Goal: Information Seeking & Learning: Check status

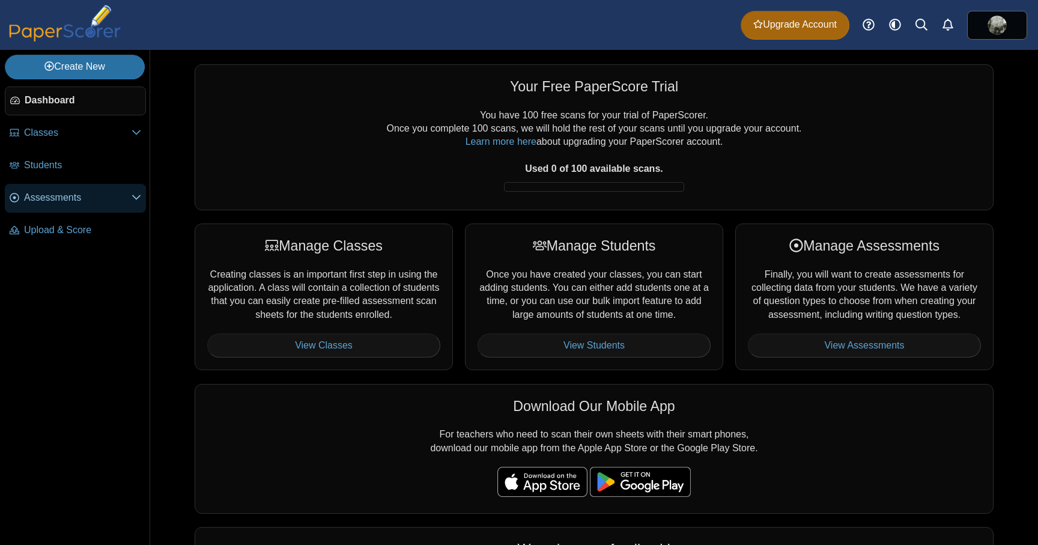
click at [74, 196] on span "Assessments" at bounding box center [77, 197] width 107 height 13
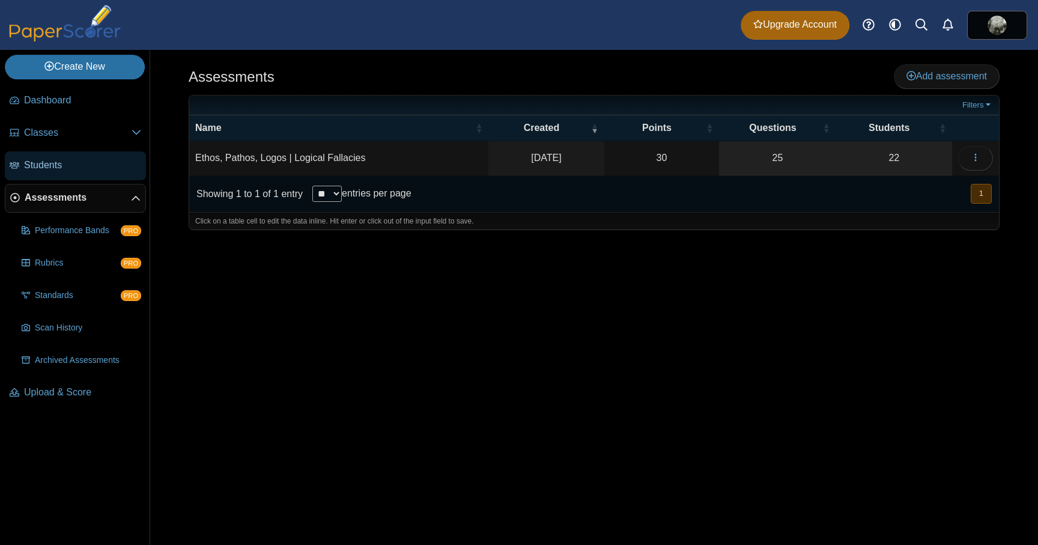
click at [48, 167] on span "Students" at bounding box center [82, 165] width 117 height 13
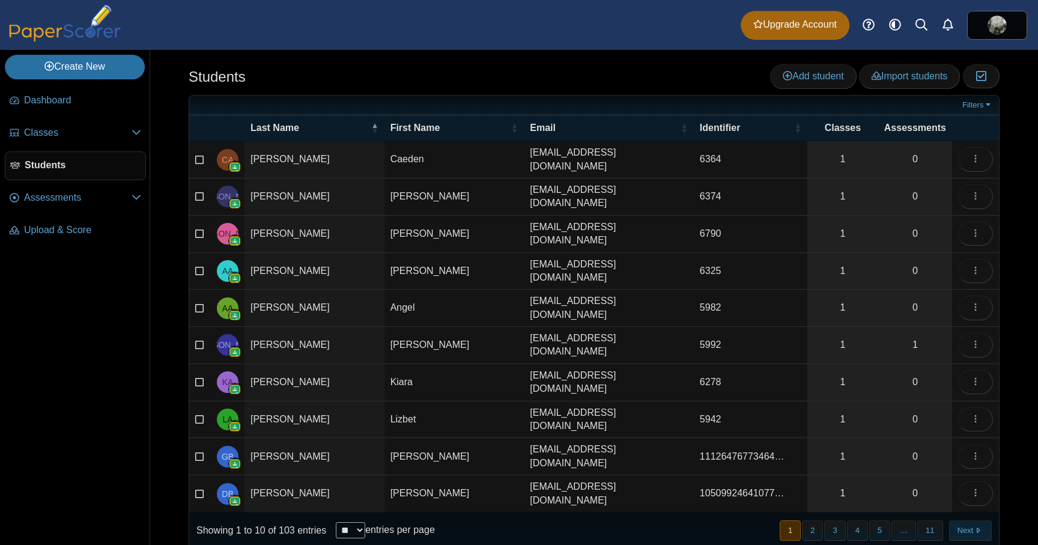
click at [984, 520] on button "Next" at bounding box center [970, 530] width 43 height 20
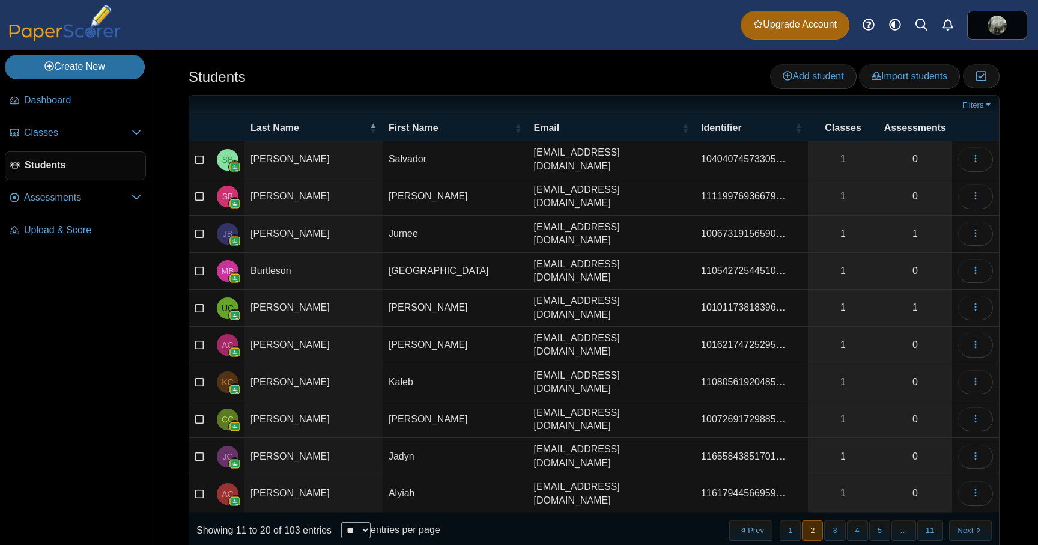
click at [984, 520] on button "Next" at bounding box center [970, 530] width 43 height 20
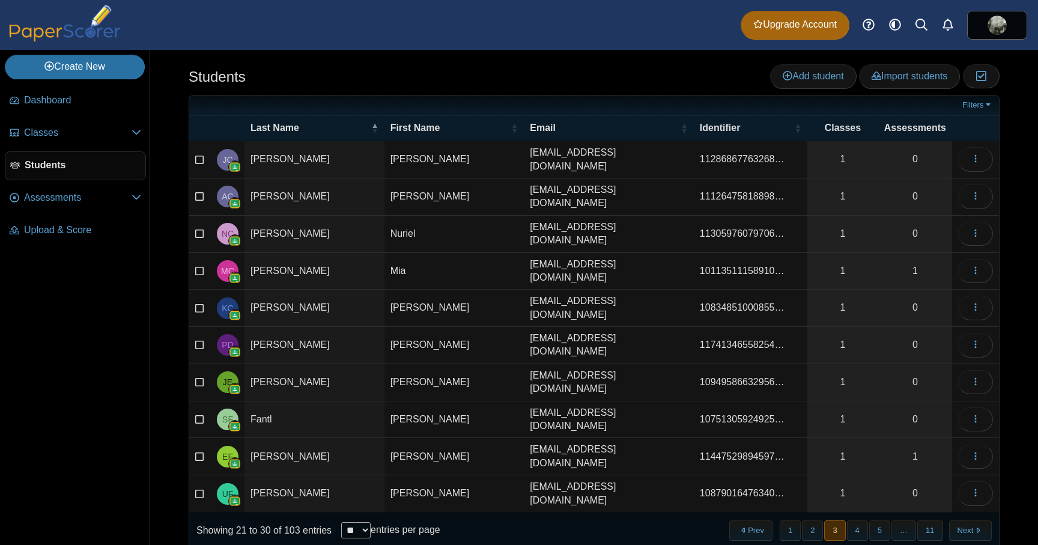
click at [984, 520] on button "Next" at bounding box center [970, 530] width 43 height 20
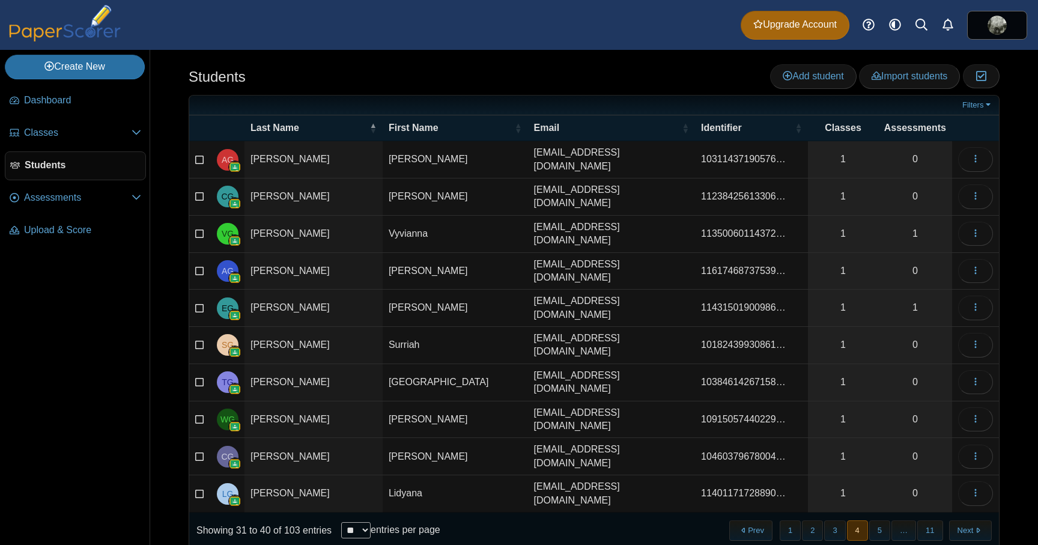
click at [984, 520] on button "Next" at bounding box center [970, 530] width 43 height 20
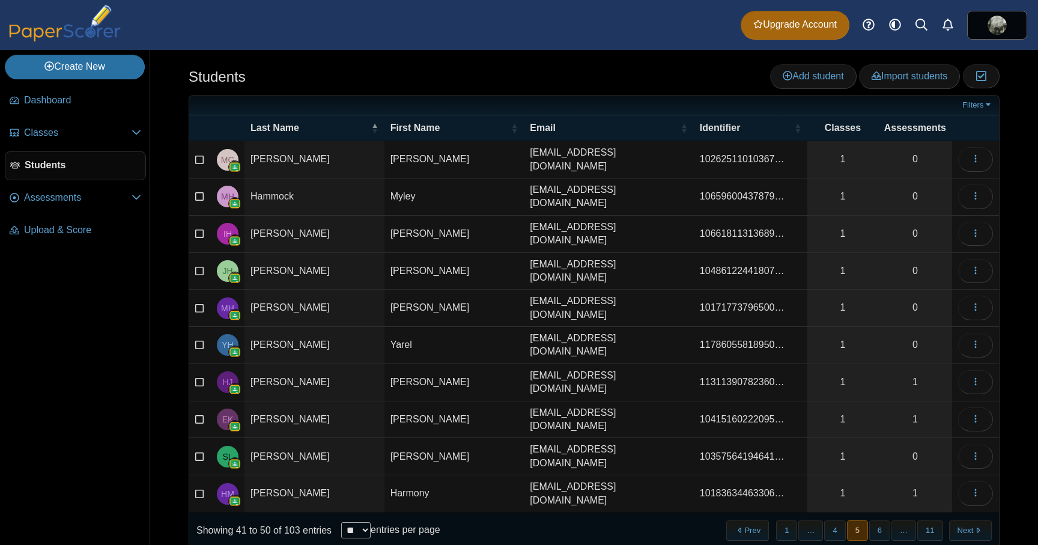
click at [984, 520] on button "Next" at bounding box center [970, 530] width 43 height 20
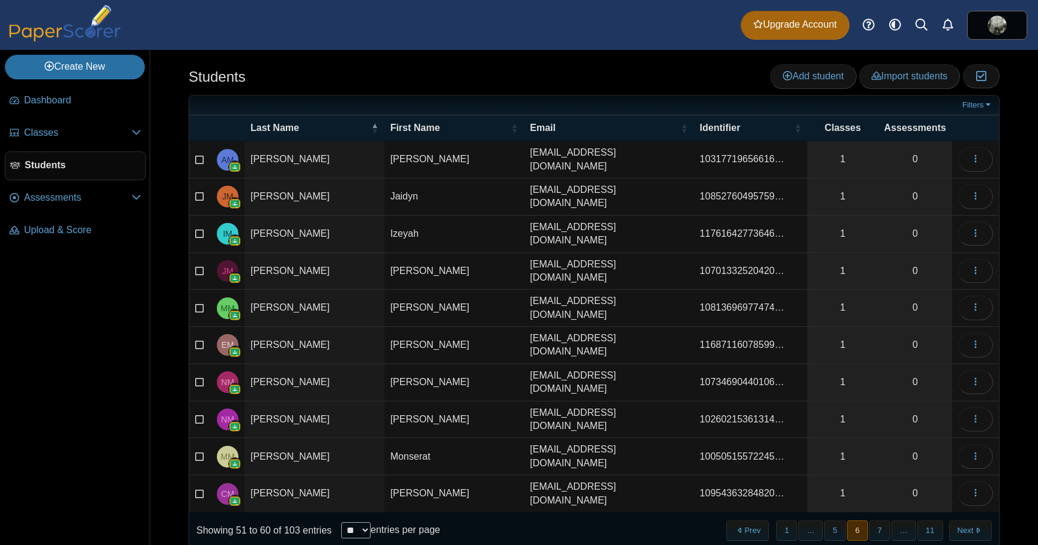
click at [984, 520] on button "Next" at bounding box center [970, 530] width 43 height 20
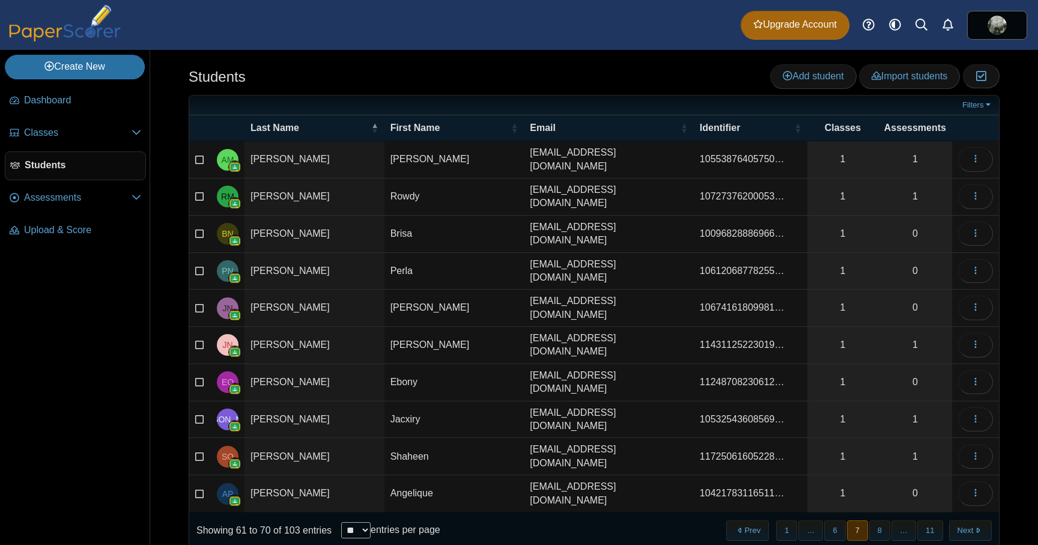
click at [984, 520] on button "Next" at bounding box center [970, 530] width 43 height 20
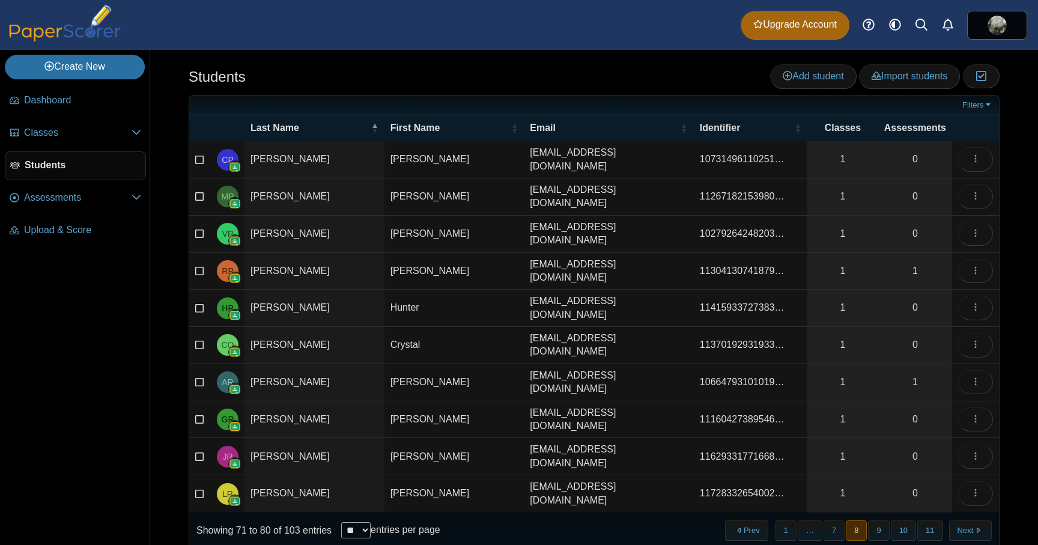
click at [984, 520] on button "Next" at bounding box center [970, 530] width 43 height 20
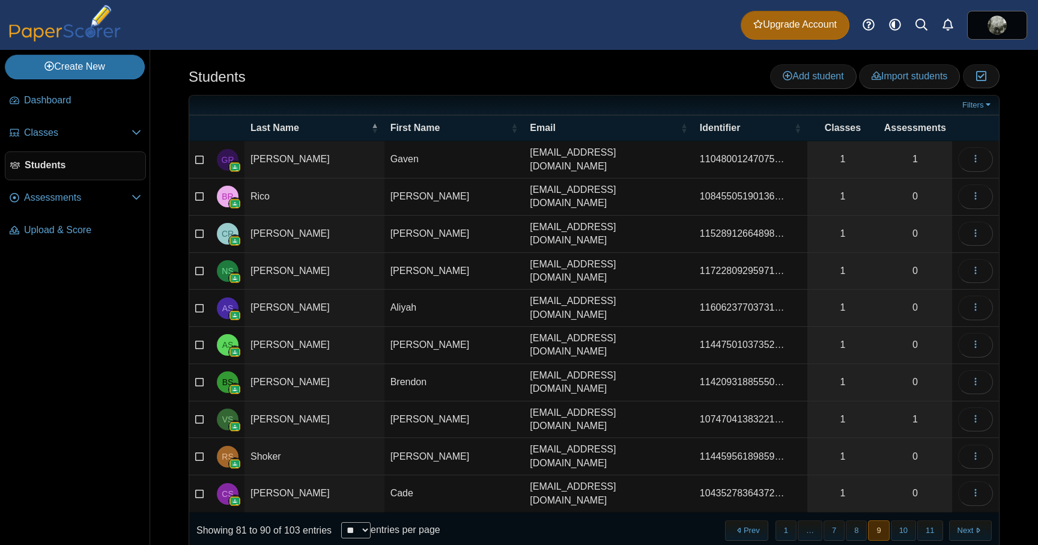
click at [984, 520] on button "Next" at bounding box center [970, 530] width 43 height 20
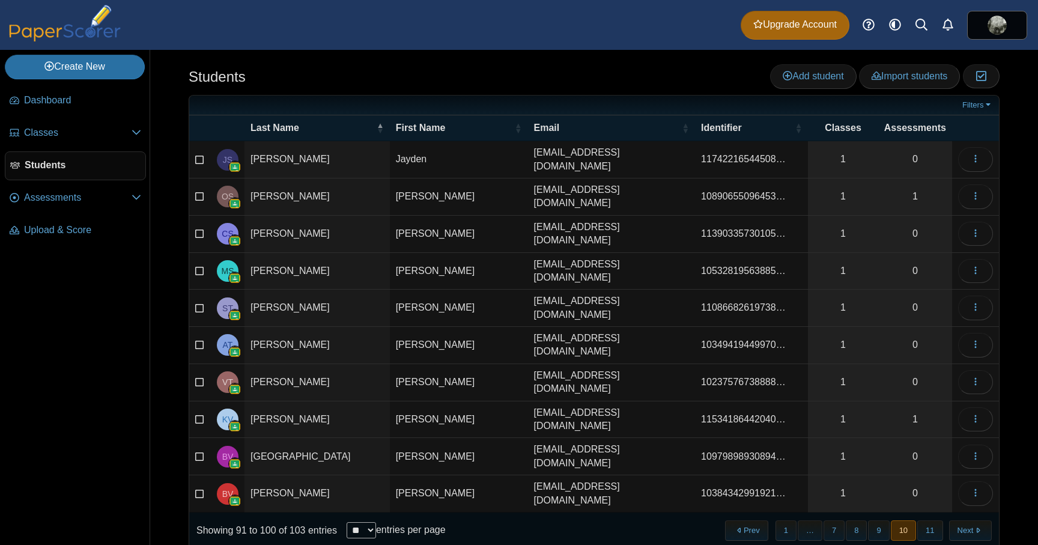
click at [984, 520] on button "Next" at bounding box center [970, 530] width 43 height 20
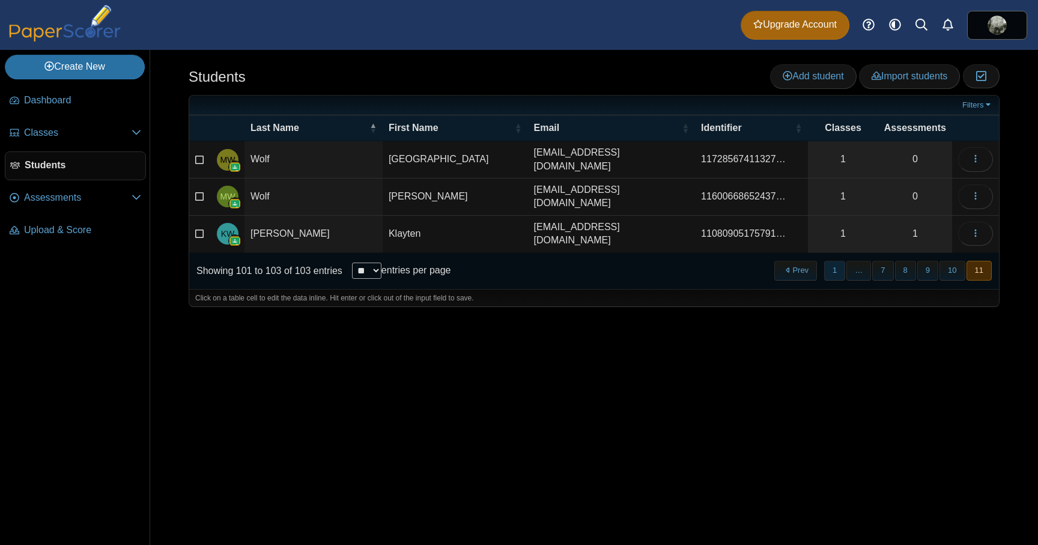
click at [833, 267] on button "1" at bounding box center [834, 271] width 21 height 20
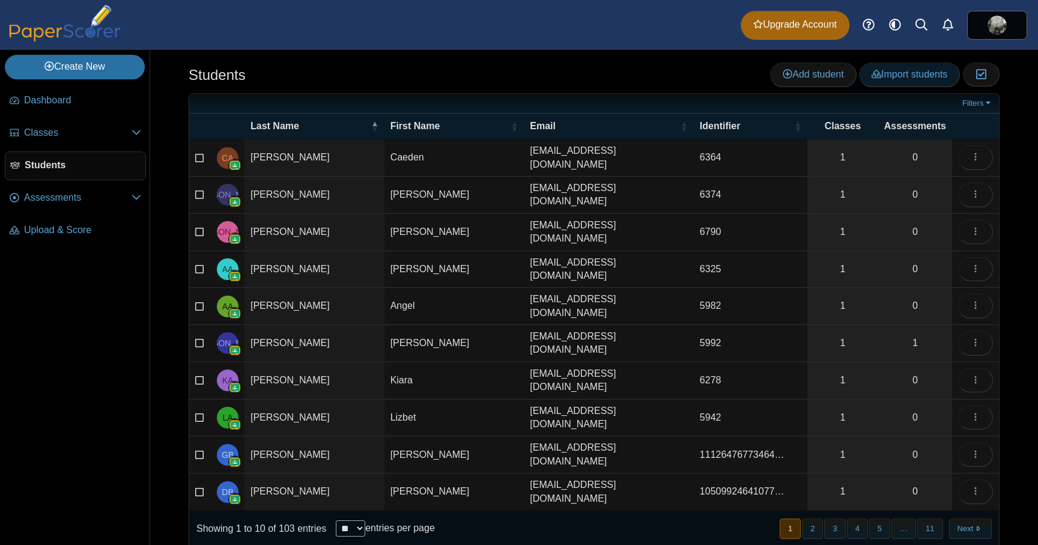
click at [888, 82] on link "Import students" at bounding box center [909, 74] width 101 height 24
click at [55, 204] on span "Assessments" at bounding box center [77, 197] width 107 height 13
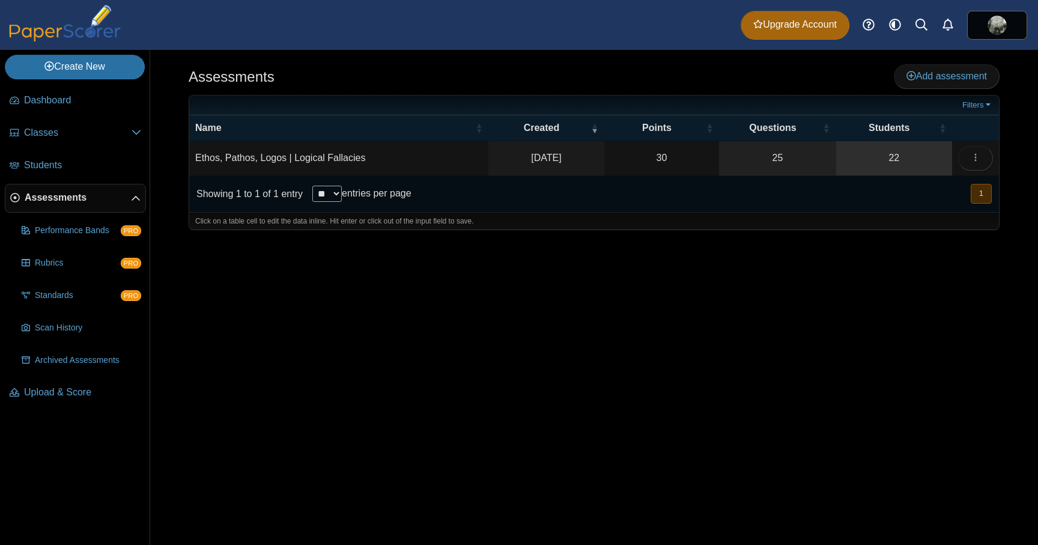
click at [898, 160] on link "22" at bounding box center [894, 158] width 116 height 34
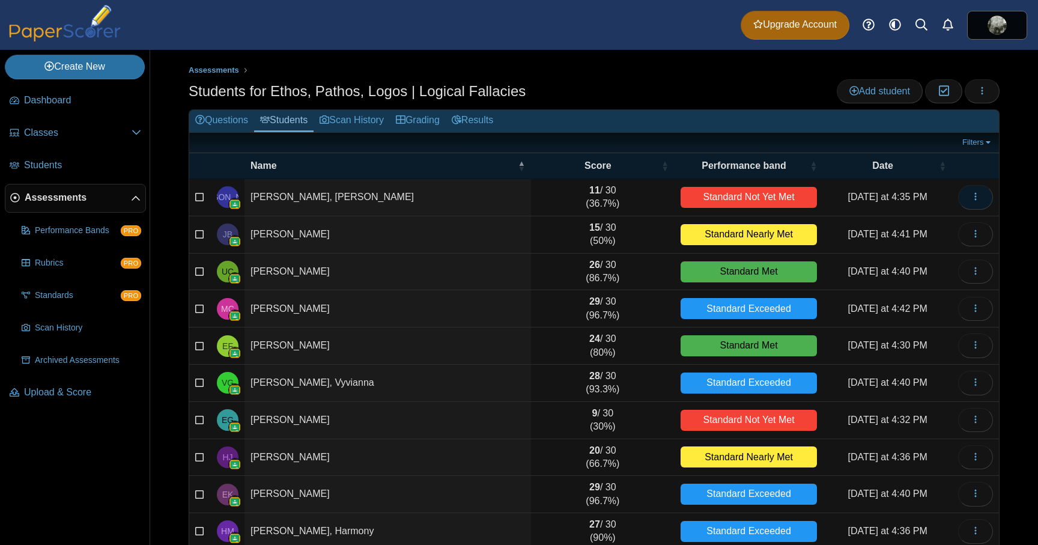
click at [976, 198] on icon "button" at bounding box center [975, 197] width 10 height 10
click at [937, 243] on link "View scanned test" at bounding box center [921, 243] width 144 height 18
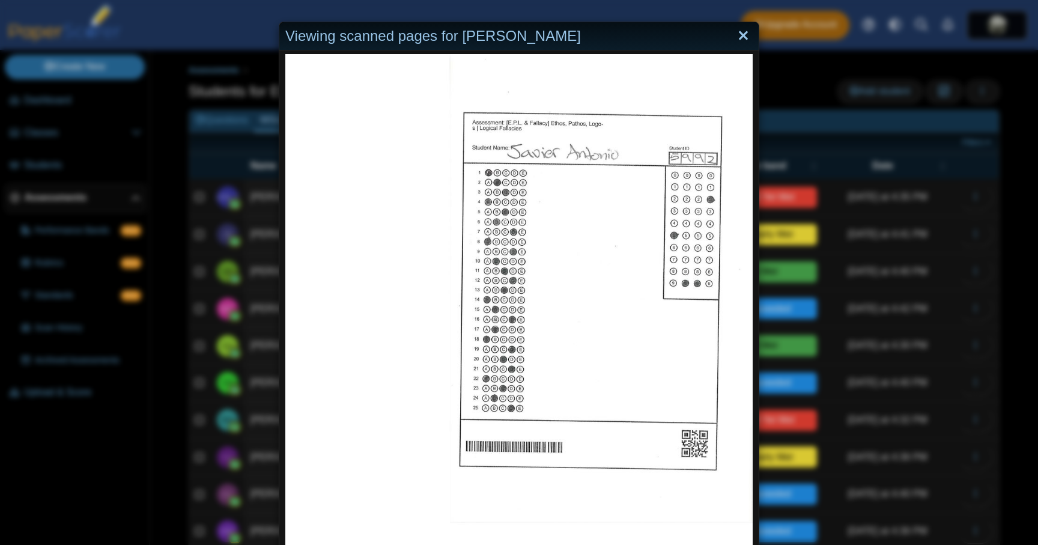
click at [743, 37] on link "Close" at bounding box center [743, 36] width 19 height 20
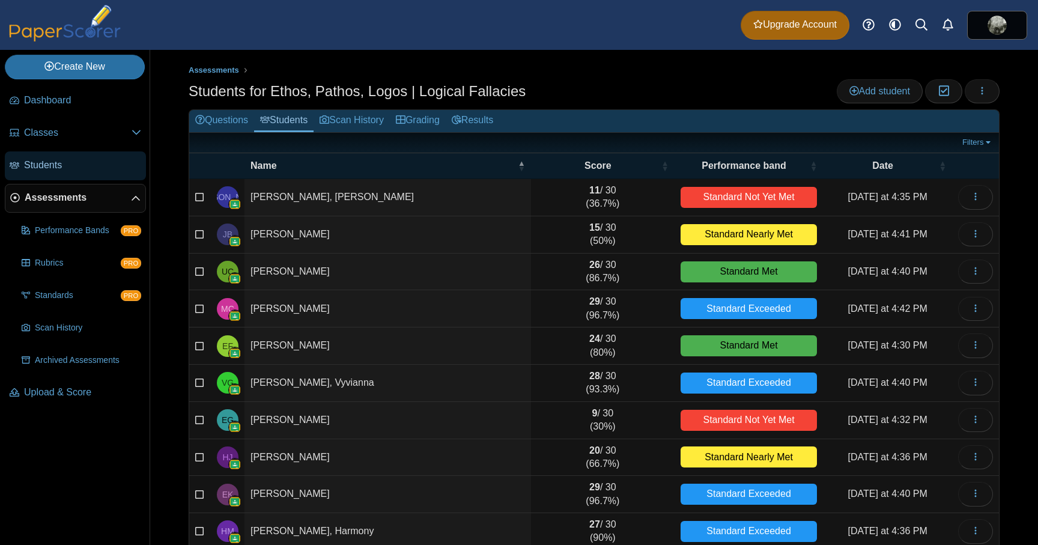
click at [31, 161] on span "Students" at bounding box center [82, 165] width 117 height 13
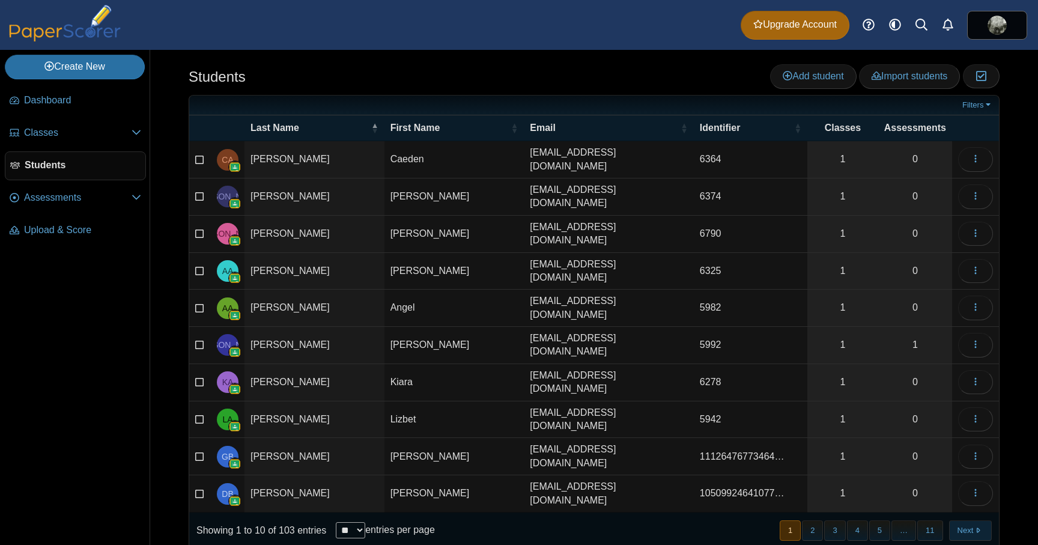
click at [979, 520] on button "Next" at bounding box center [970, 530] width 43 height 20
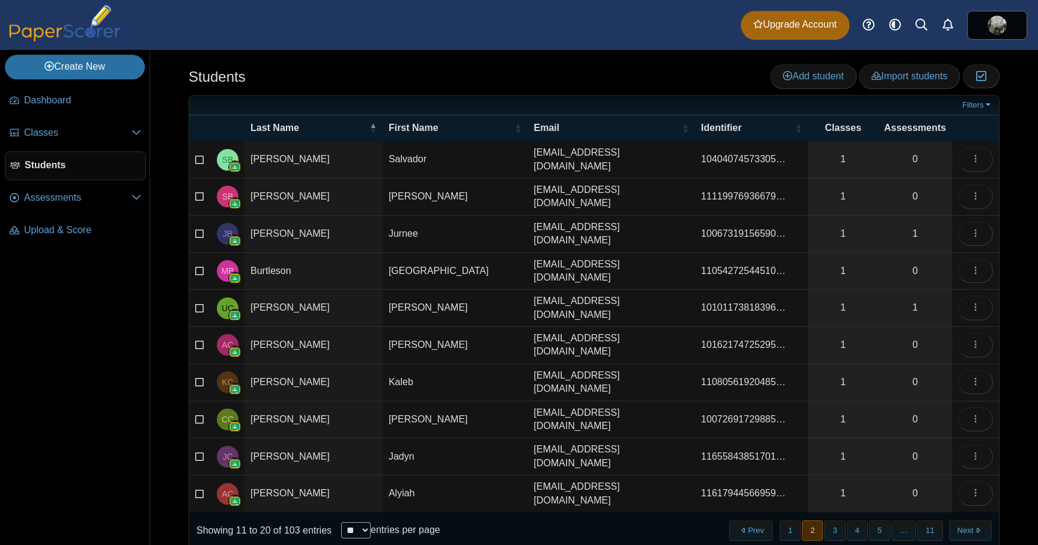
click at [57, 165] on span "Students" at bounding box center [83, 165] width 116 height 13
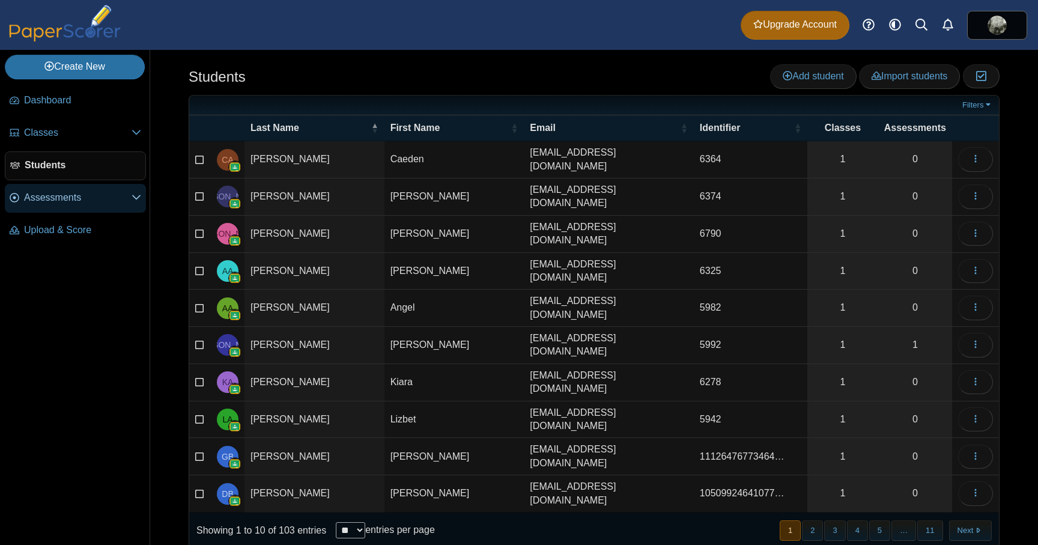
click at [61, 201] on span "Assessments" at bounding box center [77, 197] width 107 height 13
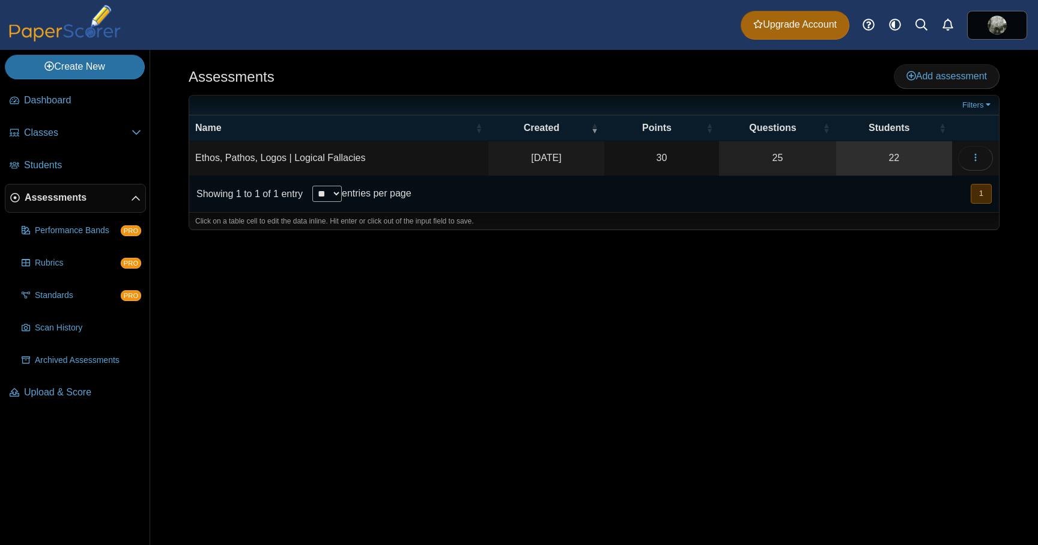
click at [895, 159] on link "22" at bounding box center [894, 158] width 116 height 34
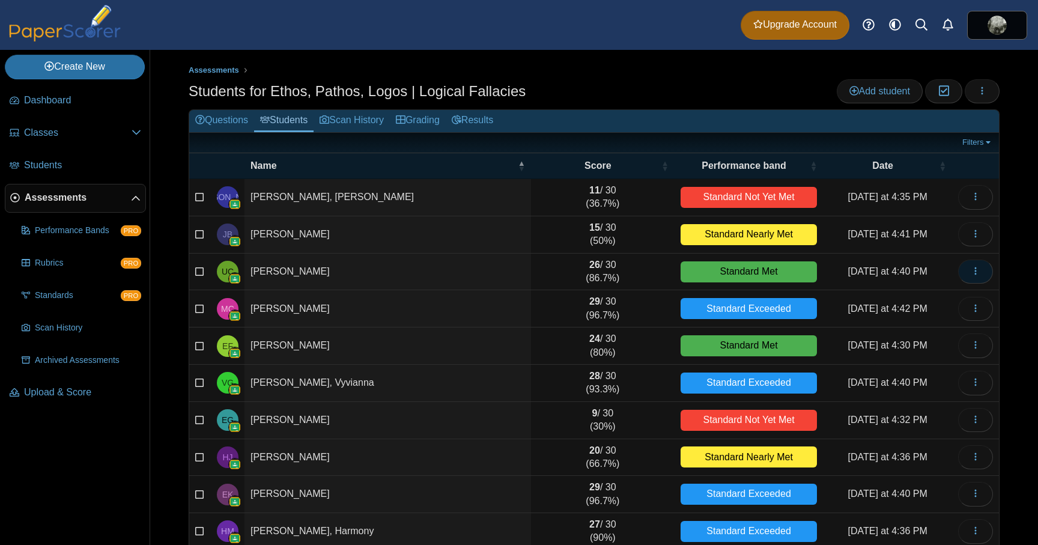
click at [984, 277] on button "button" at bounding box center [975, 271] width 35 height 24
click at [935, 316] on link "View scanned test" at bounding box center [921, 318] width 144 height 18
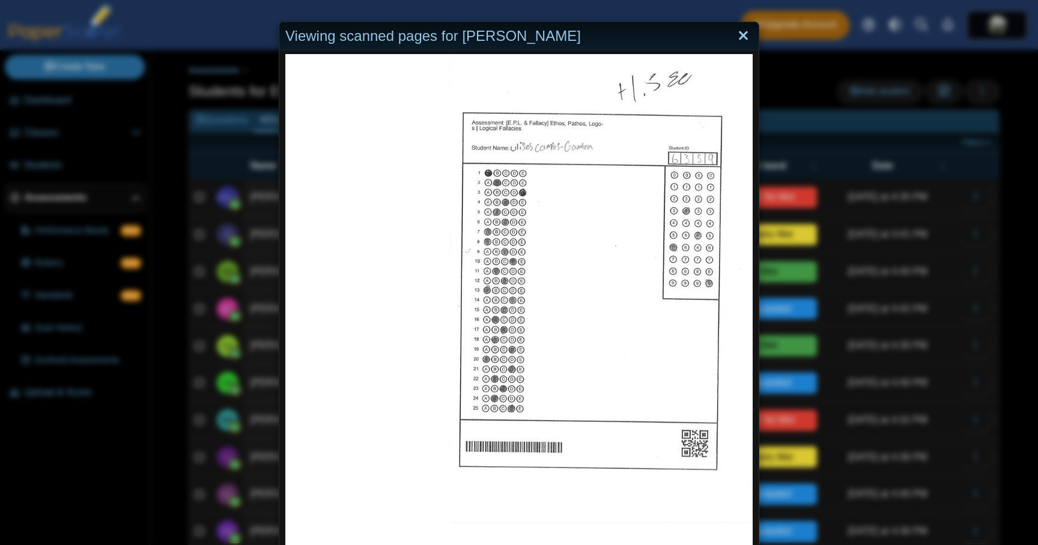
click at [739, 35] on link "Close" at bounding box center [743, 36] width 19 height 20
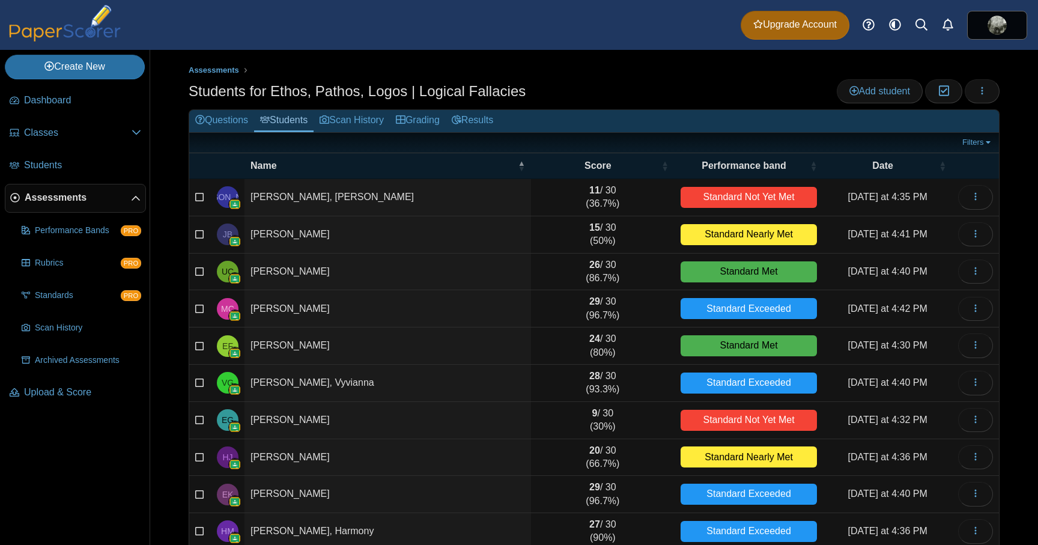
scroll to position [57, 0]
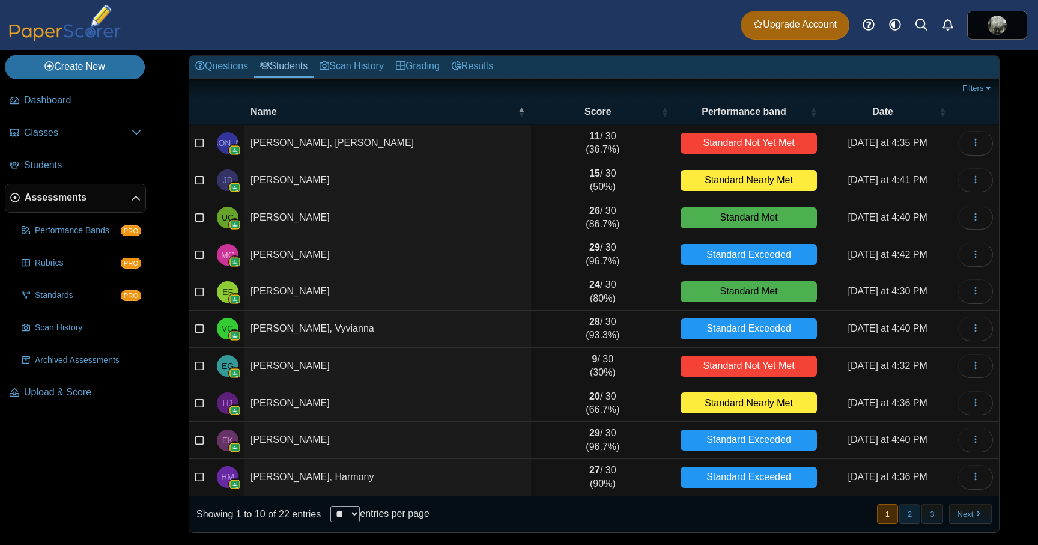
click at [908, 514] on button "2" at bounding box center [909, 514] width 21 height 20
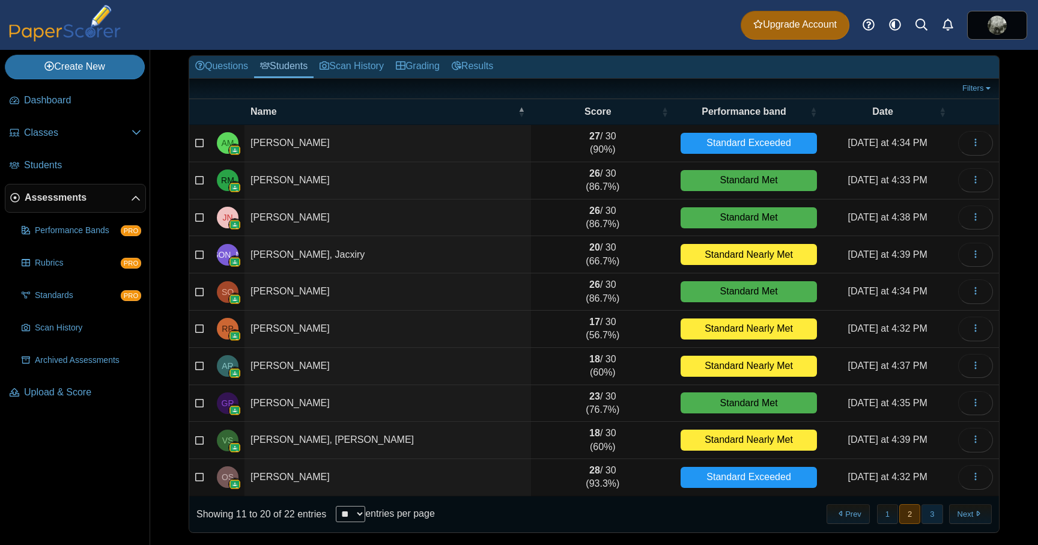
click at [931, 513] on button "3" at bounding box center [931, 514] width 21 height 20
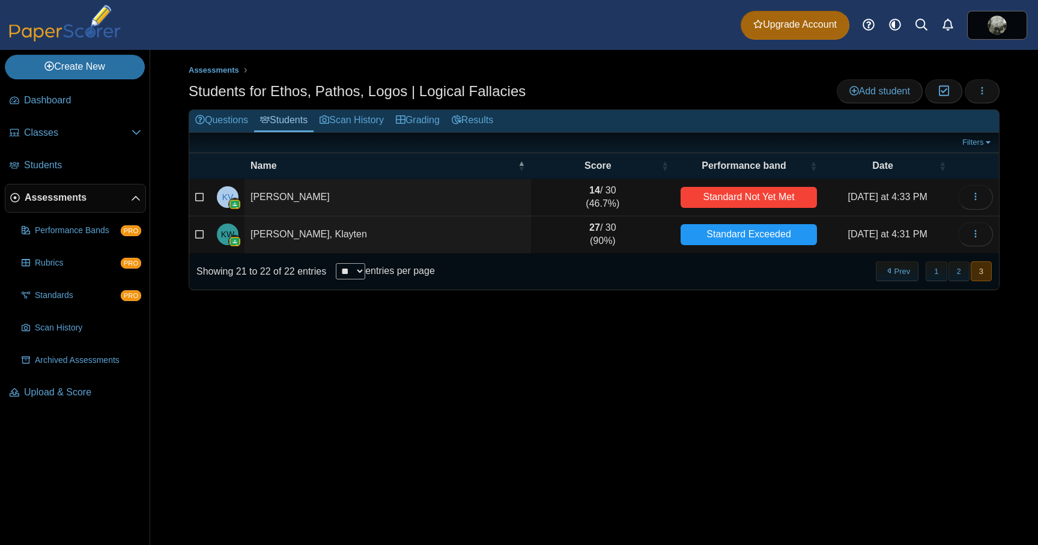
scroll to position [0, 0]
click at [961, 237] on button "button" at bounding box center [975, 234] width 35 height 24
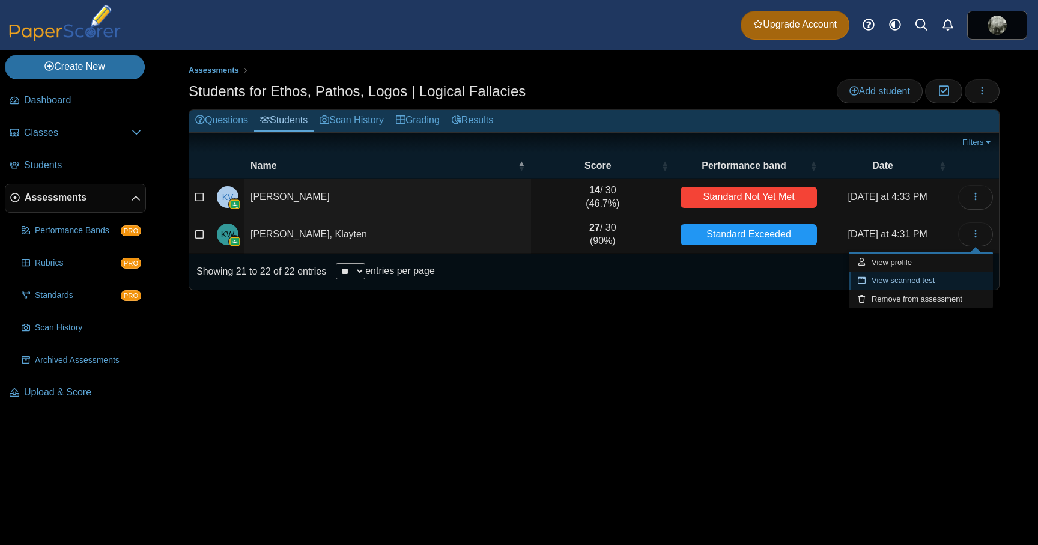
click at [936, 280] on link "View scanned test" at bounding box center [921, 280] width 144 height 18
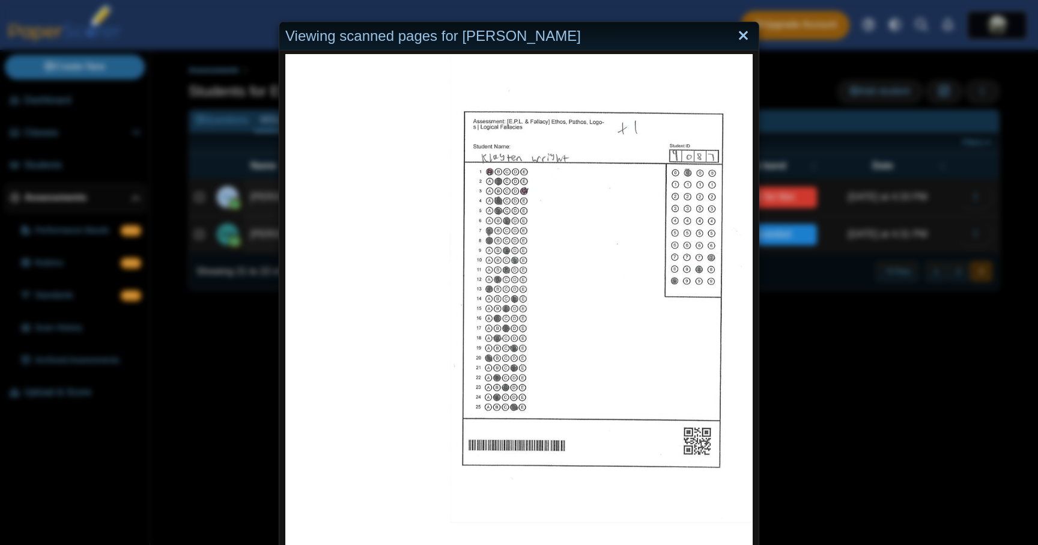
click at [743, 38] on link "Close" at bounding box center [743, 36] width 19 height 20
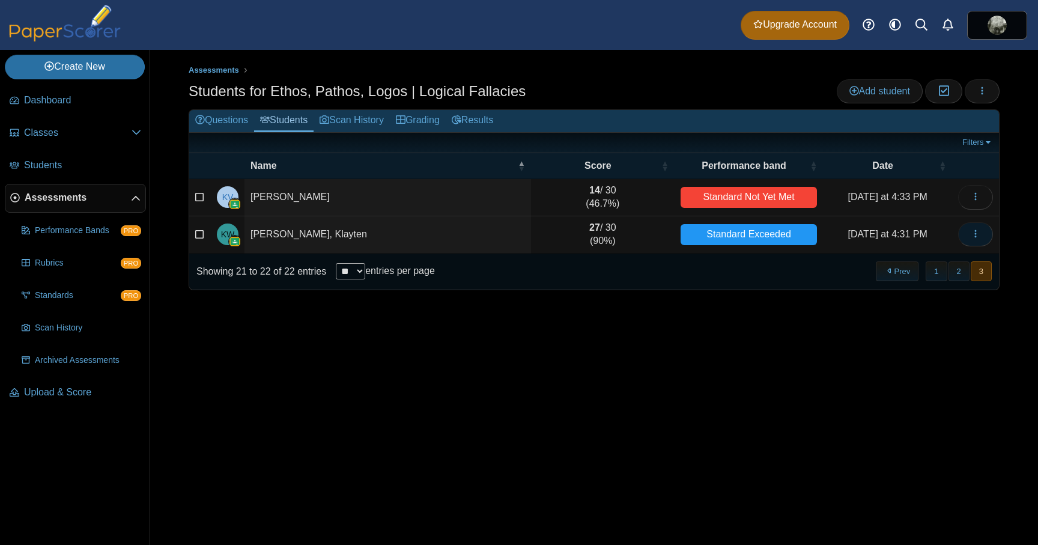
click at [982, 235] on button "button" at bounding box center [975, 234] width 35 height 24
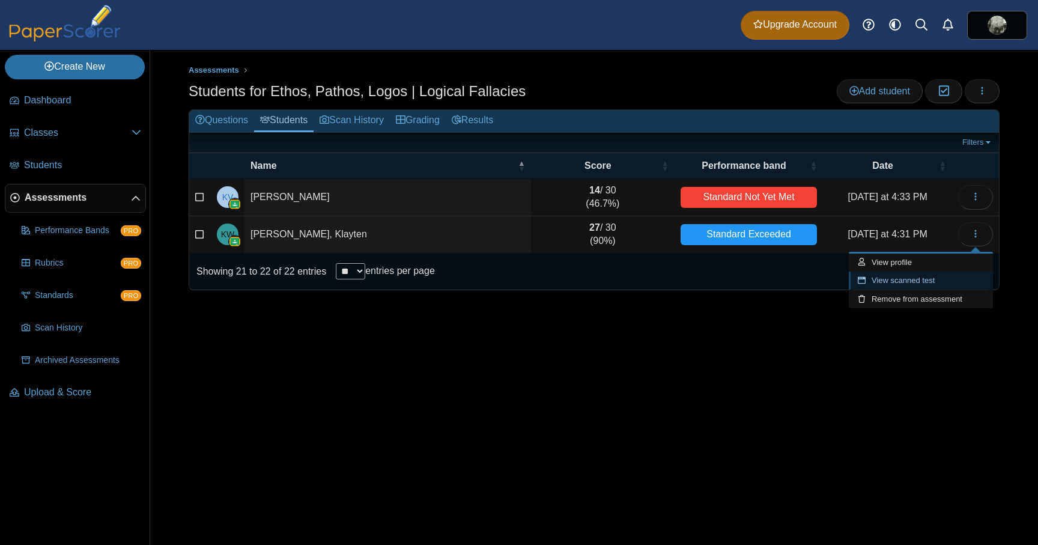
click at [945, 276] on link "View scanned test" at bounding box center [921, 280] width 144 height 18
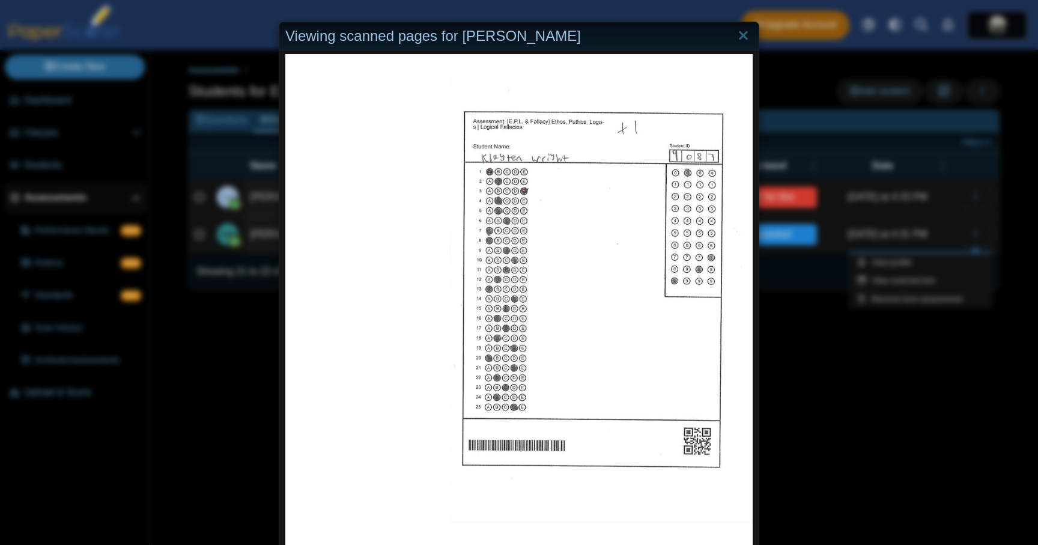
click at [880, 441] on div "Viewing scanned pages for Klayten Wright" at bounding box center [519, 272] width 1038 height 545
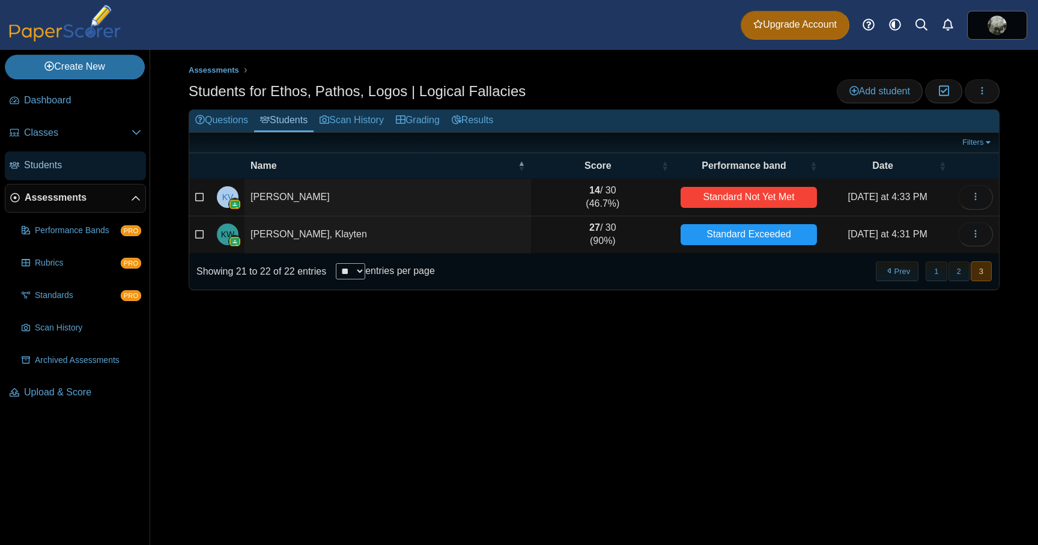
click at [61, 153] on link "Students" at bounding box center [75, 165] width 141 height 29
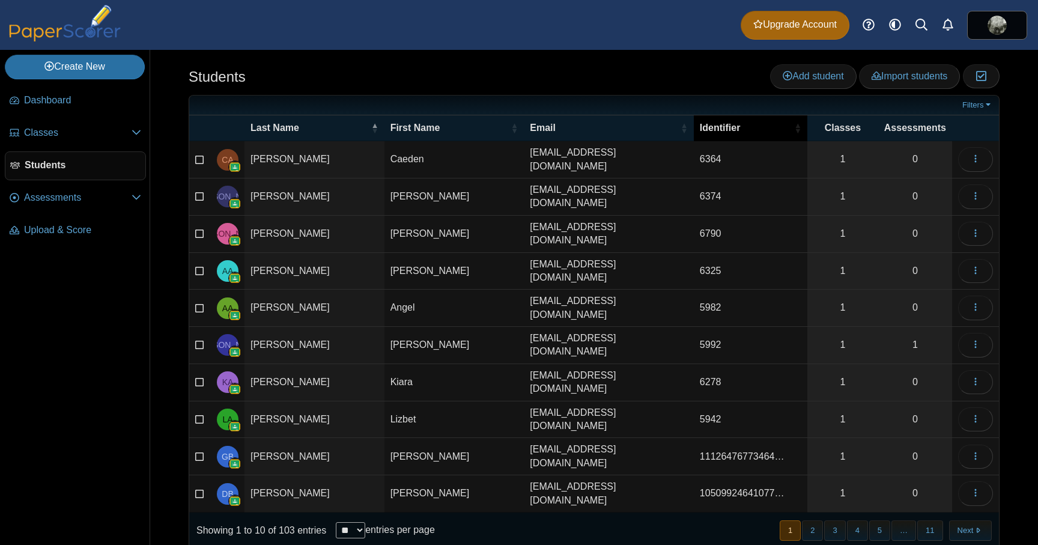
click at [776, 132] on span "Identifier" at bounding box center [746, 127] width 92 height 13
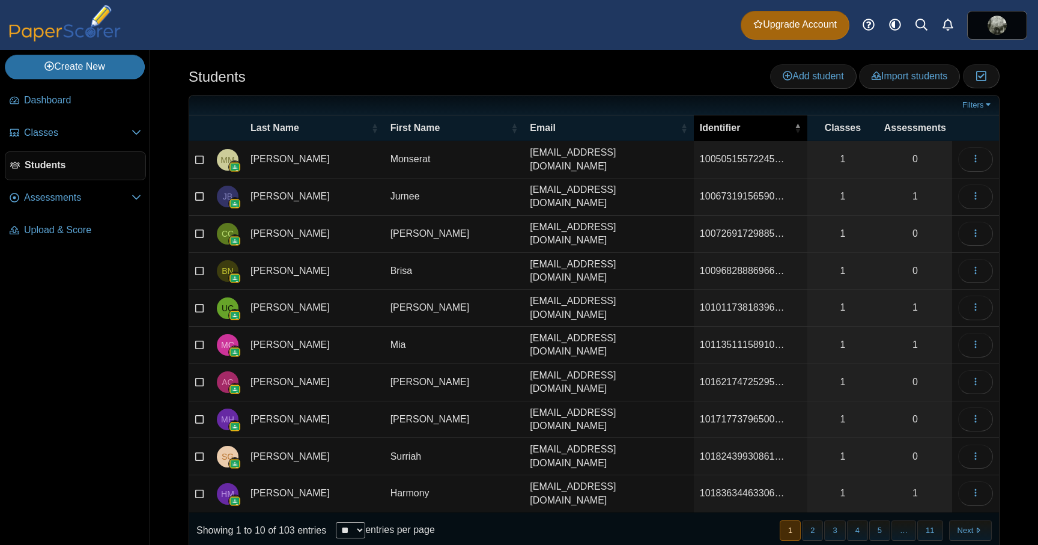
click at [776, 132] on span "Identifier" at bounding box center [746, 127] width 92 height 13
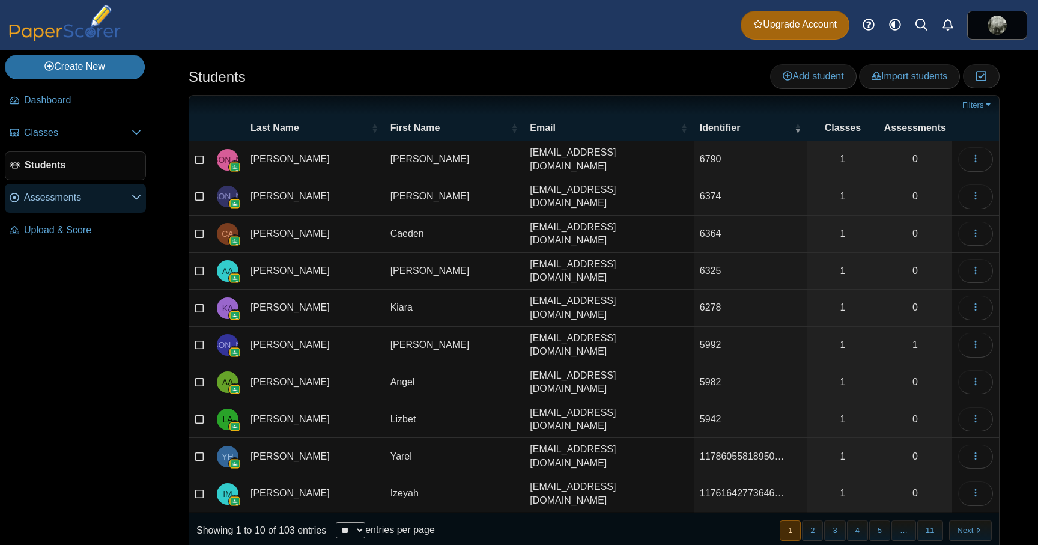
click at [54, 207] on link "Assessments" at bounding box center [75, 198] width 141 height 29
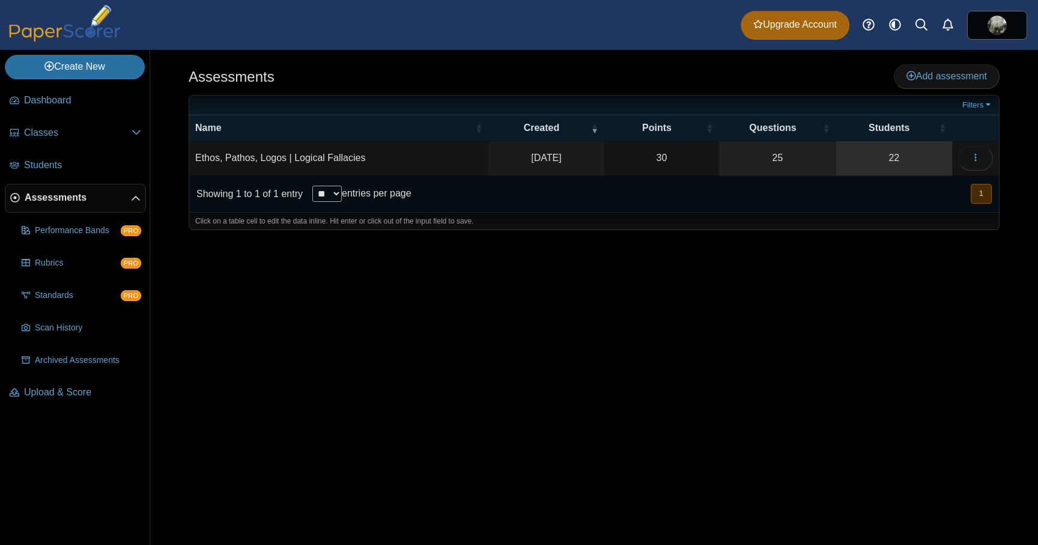
click at [895, 164] on link "22" at bounding box center [894, 158] width 116 height 34
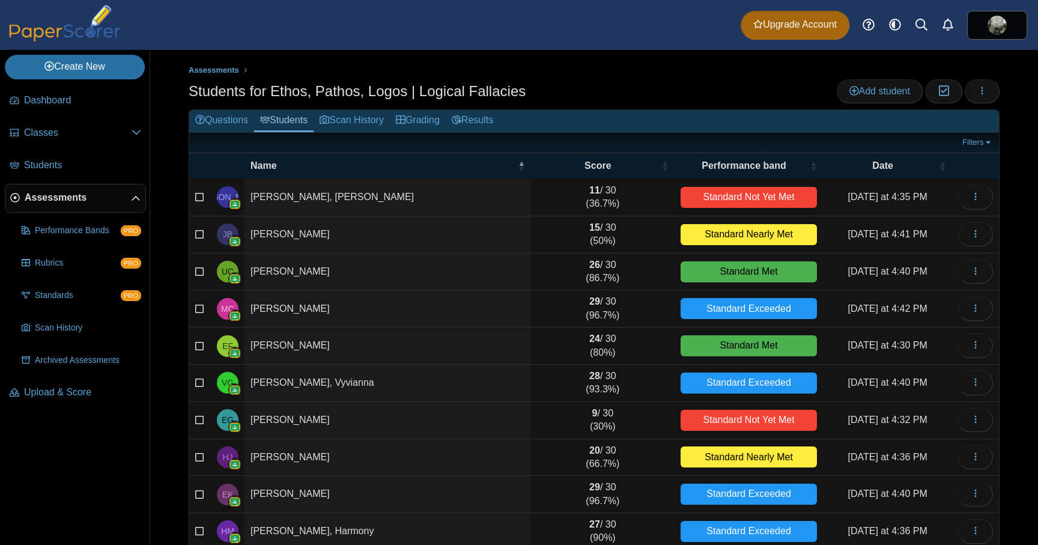
scroll to position [57, 0]
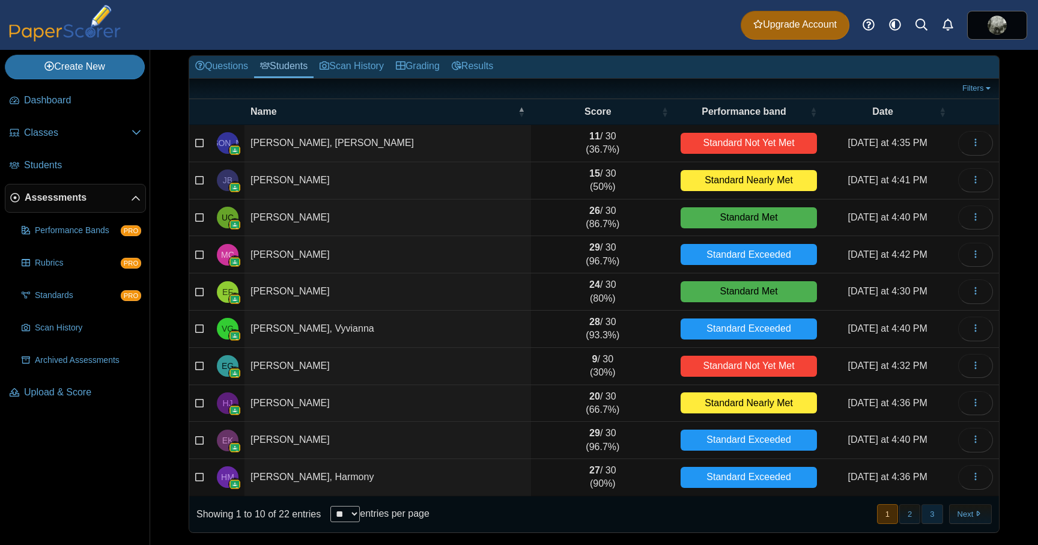
click at [931, 515] on button "3" at bounding box center [931, 514] width 21 height 20
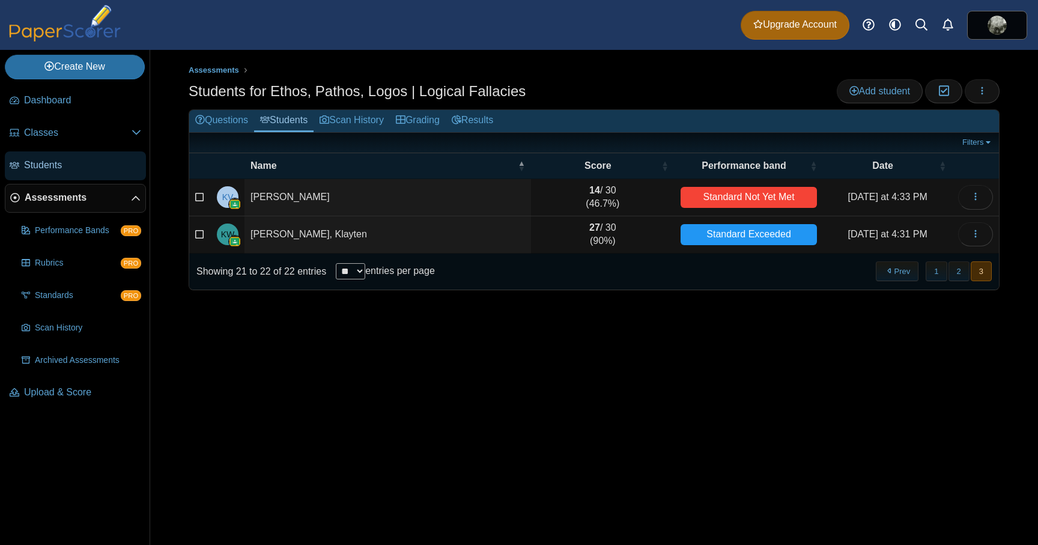
click at [49, 159] on span "Students" at bounding box center [82, 165] width 117 height 13
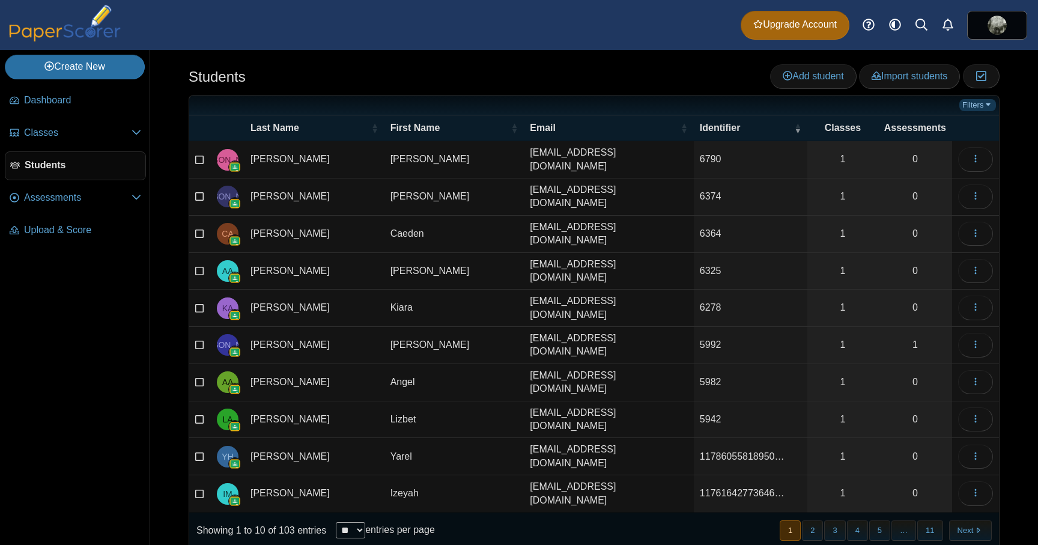
click at [991, 107] on link "Filters" at bounding box center [977, 105] width 37 height 12
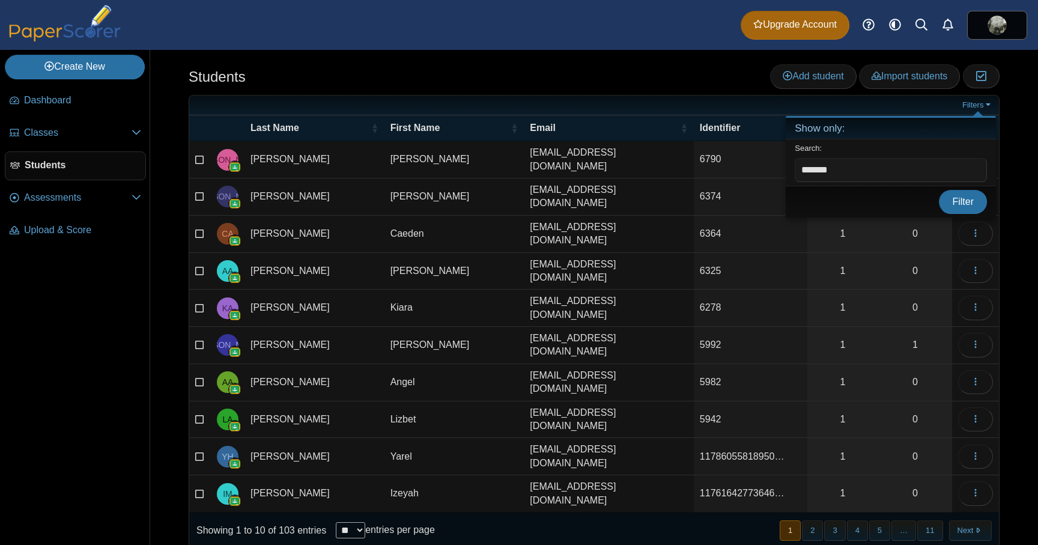
type input "*******"
click at [939, 190] on button "Filter" at bounding box center [963, 202] width 48 height 24
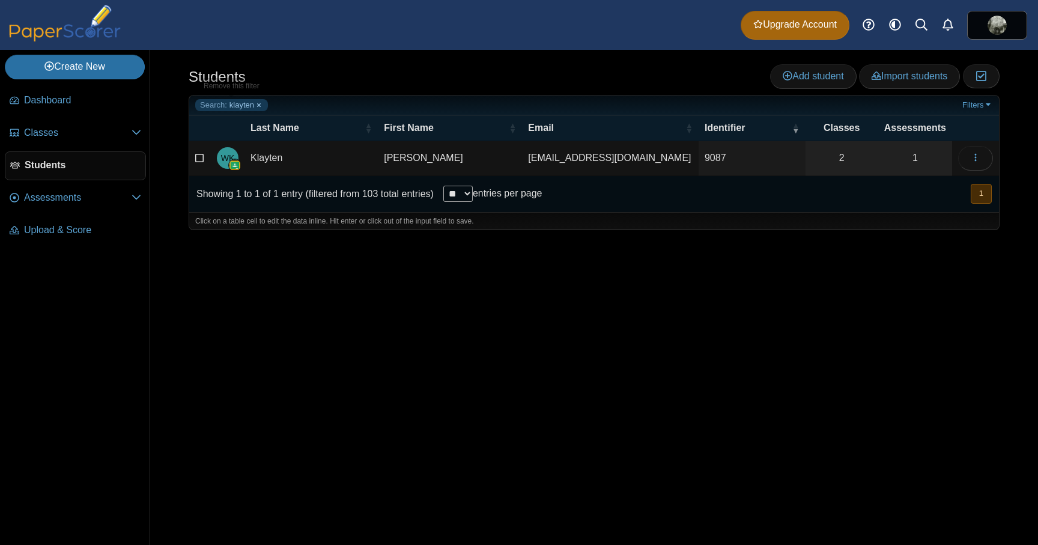
click at [258, 104] on link "Search: klayten" at bounding box center [231, 105] width 73 height 12
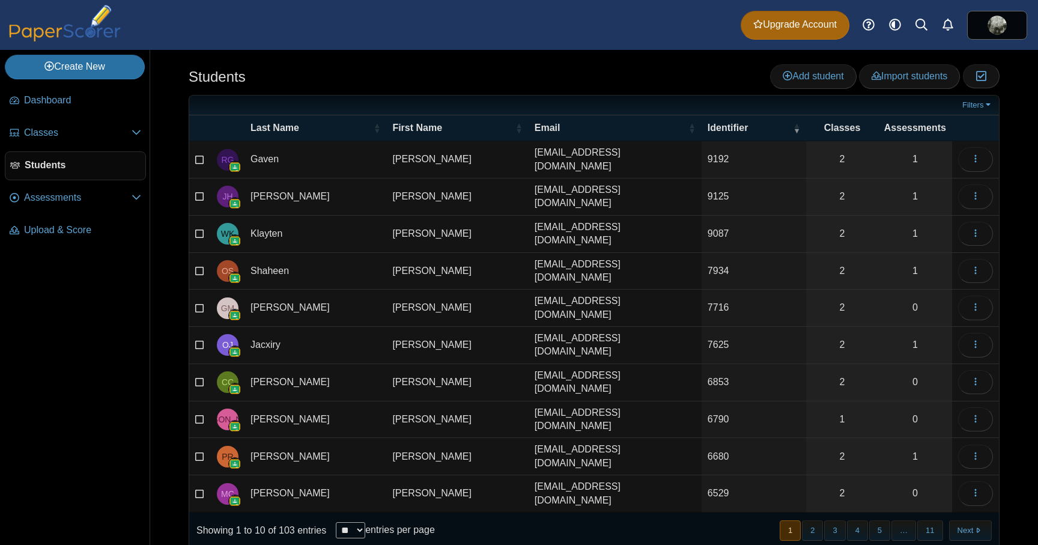
scroll to position [1, 0]
click at [759, 124] on span "Identifier" at bounding box center [748, 127] width 83 height 13
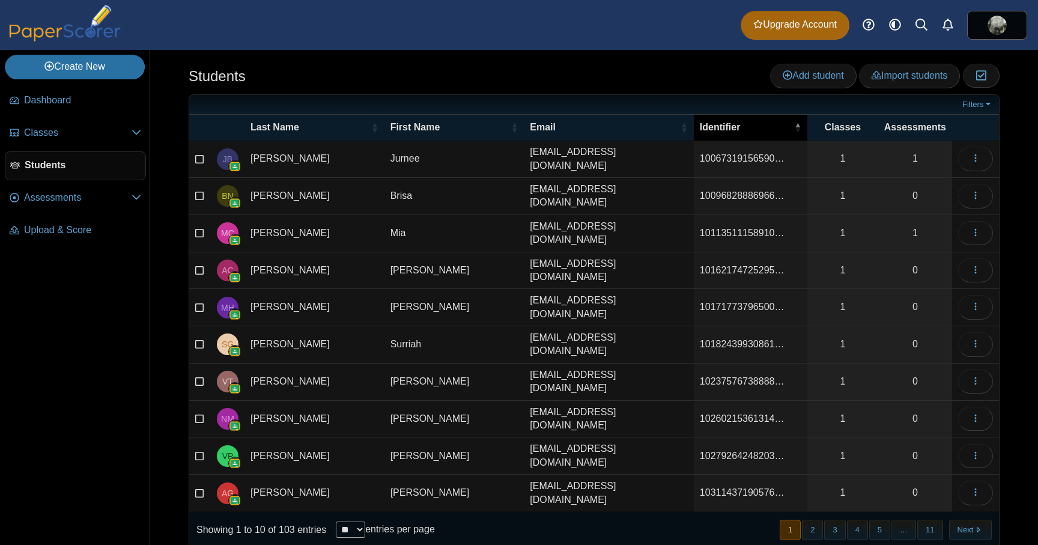
click at [759, 124] on span "Identifier" at bounding box center [746, 127] width 92 height 13
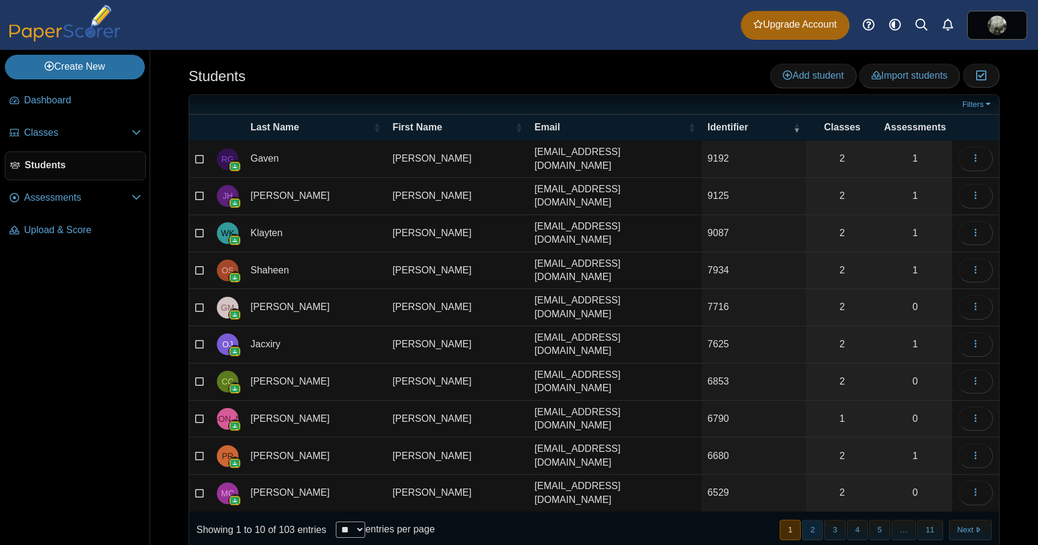
click at [814, 519] on button "2" at bounding box center [812, 529] width 21 height 20
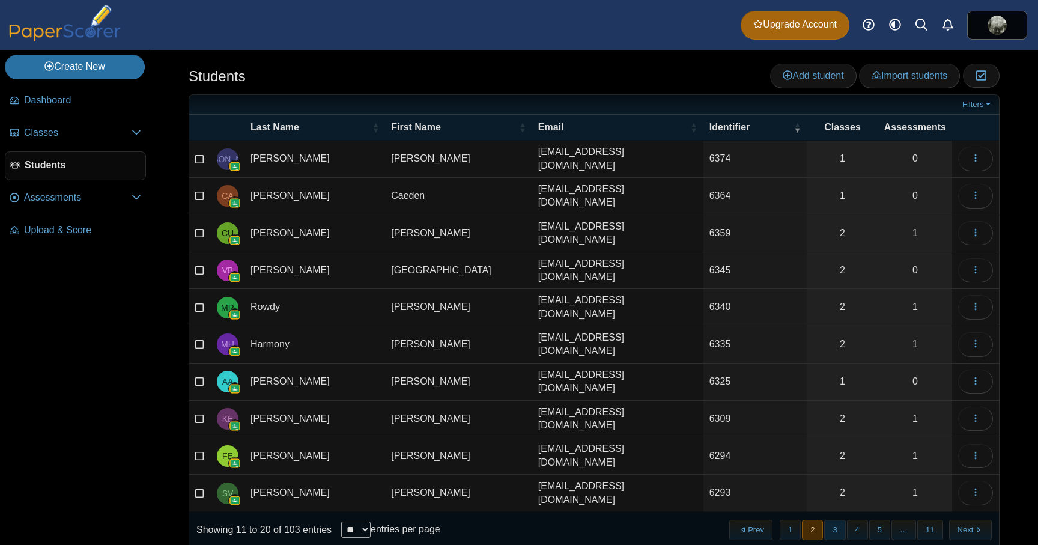
click at [834, 519] on button "3" at bounding box center [834, 529] width 21 height 20
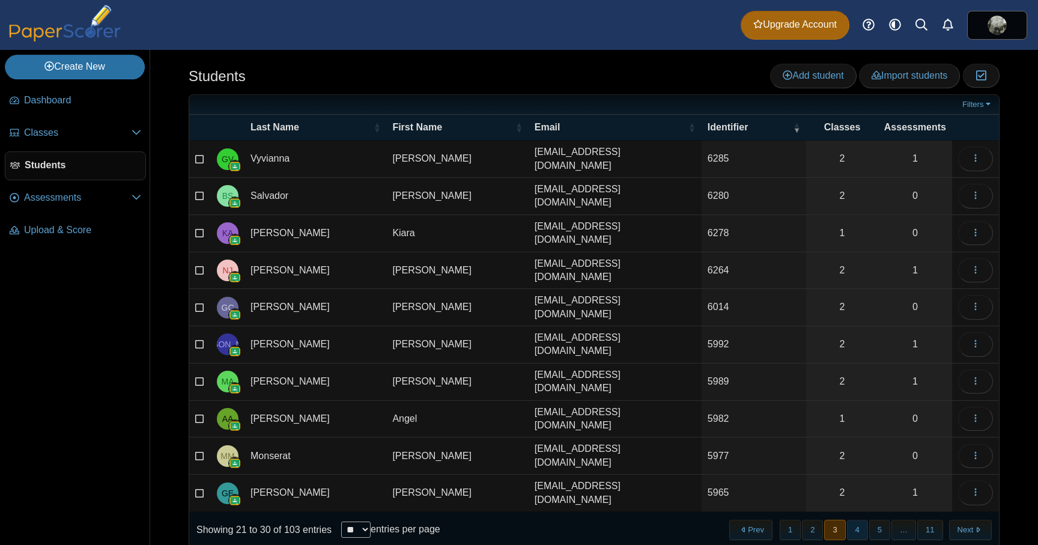
click at [854, 519] on button "4" at bounding box center [857, 529] width 21 height 20
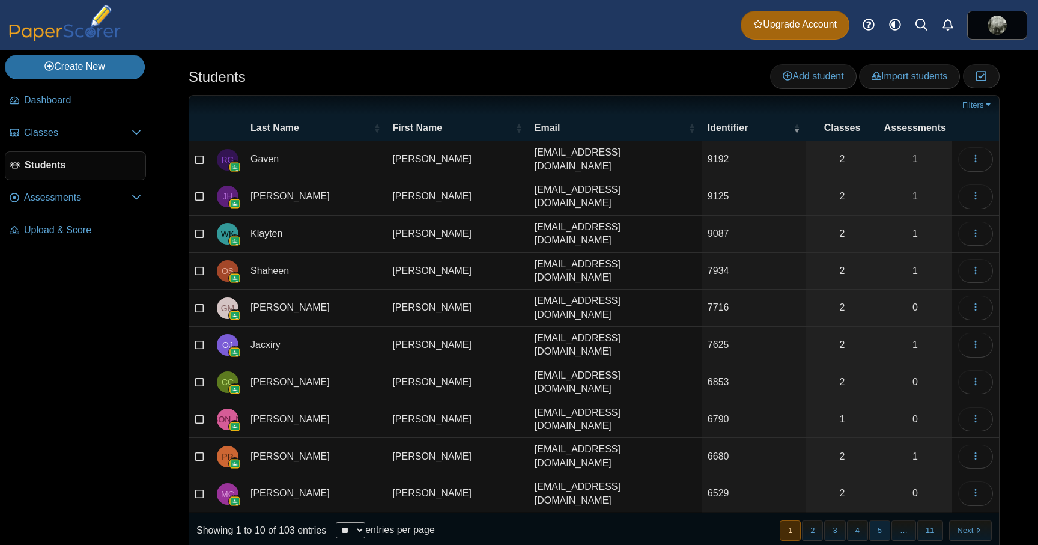
click at [882, 520] on button "5" at bounding box center [879, 530] width 21 height 20
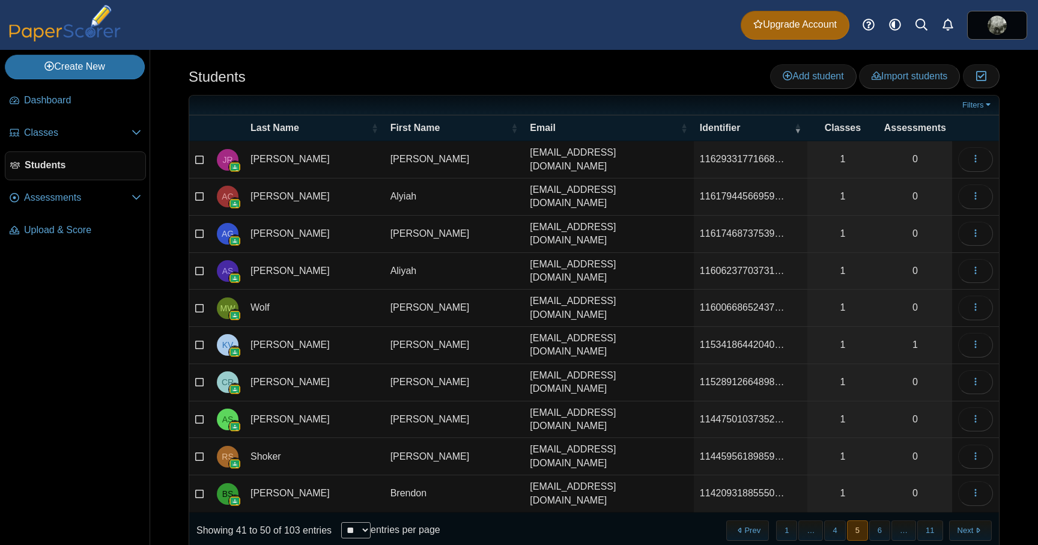
click at [847, 520] on button "5" at bounding box center [857, 530] width 21 height 20
click at [840, 520] on button "4" at bounding box center [834, 530] width 21 height 20
